Goal: Information Seeking & Learning: Learn about a topic

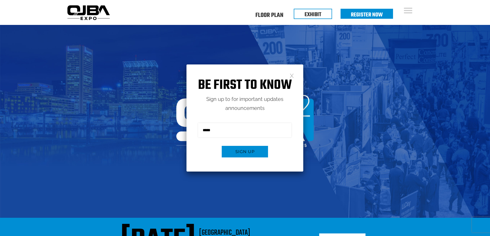
click at [292, 76] on link at bounding box center [291, 75] width 4 height 4
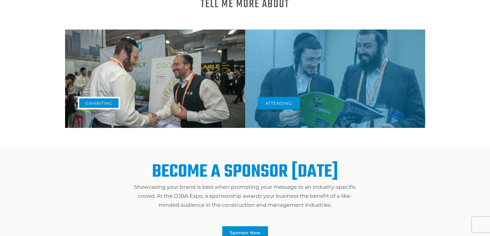
click at [108, 99] on link "Exhibiting" at bounding box center [99, 103] width 42 height 13
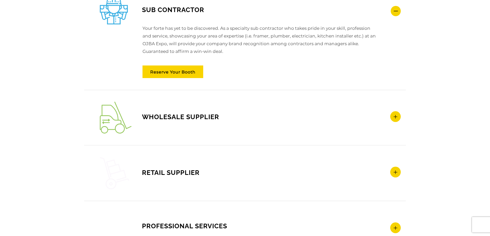
scroll to position [745, 0]
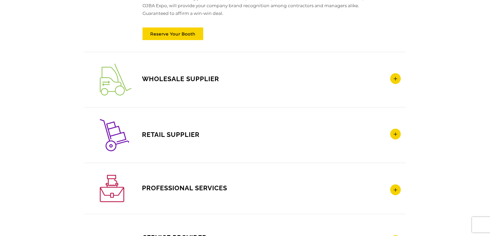
click at [395, 135] on icon at bounding box center [395, 134] width 11 height 11
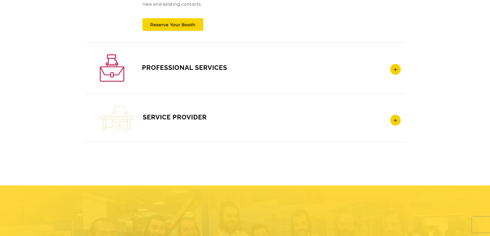
scroll to position [873, 0]
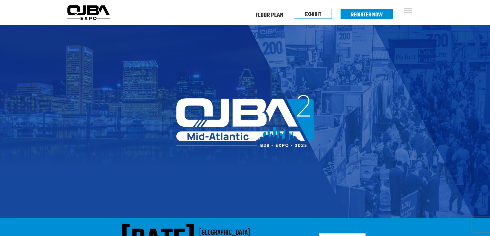
scroll to position [283, 0]
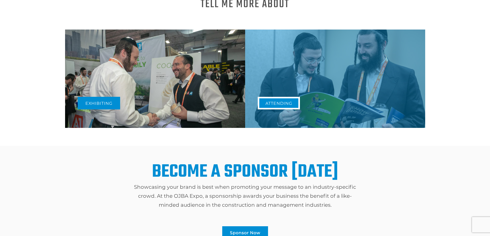
click at [284, 101] on link "Attending" at bounding box center [279, 103] width 42 height 13
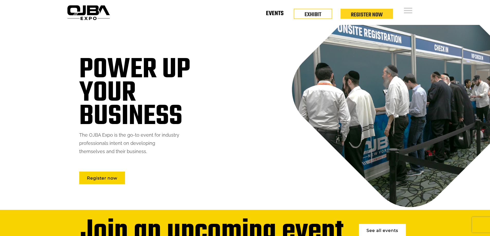
click at [276, 15] on link "Events" at bounding box center [274, 15] width 17 height 2
